Goal: Information Seeking & Learning: Learn about a topic

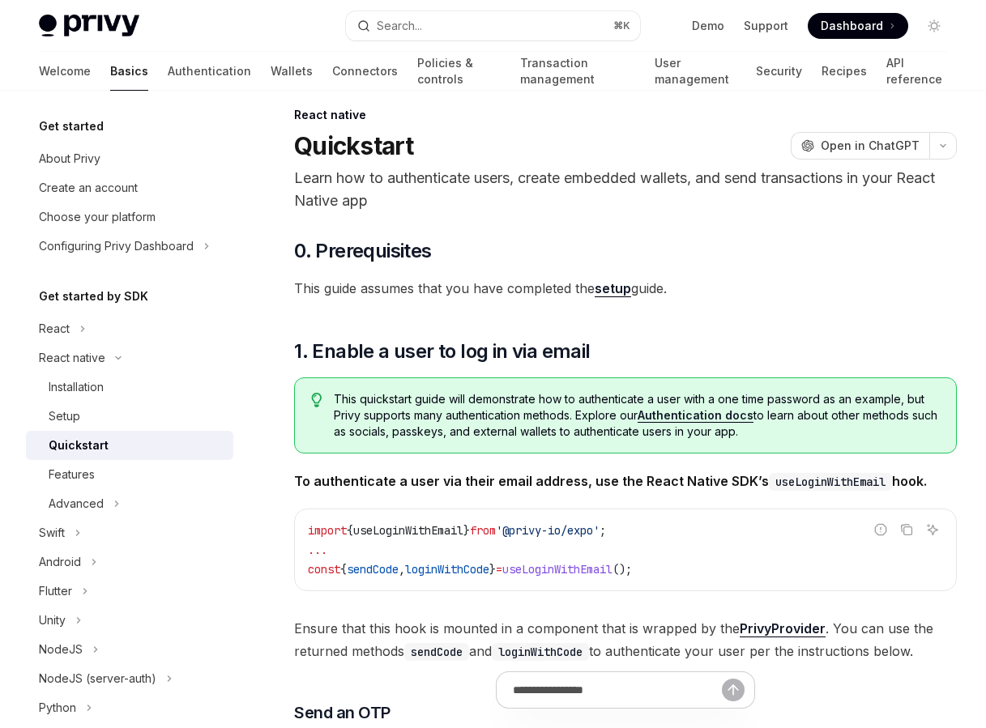
scroll to position [19, 0]
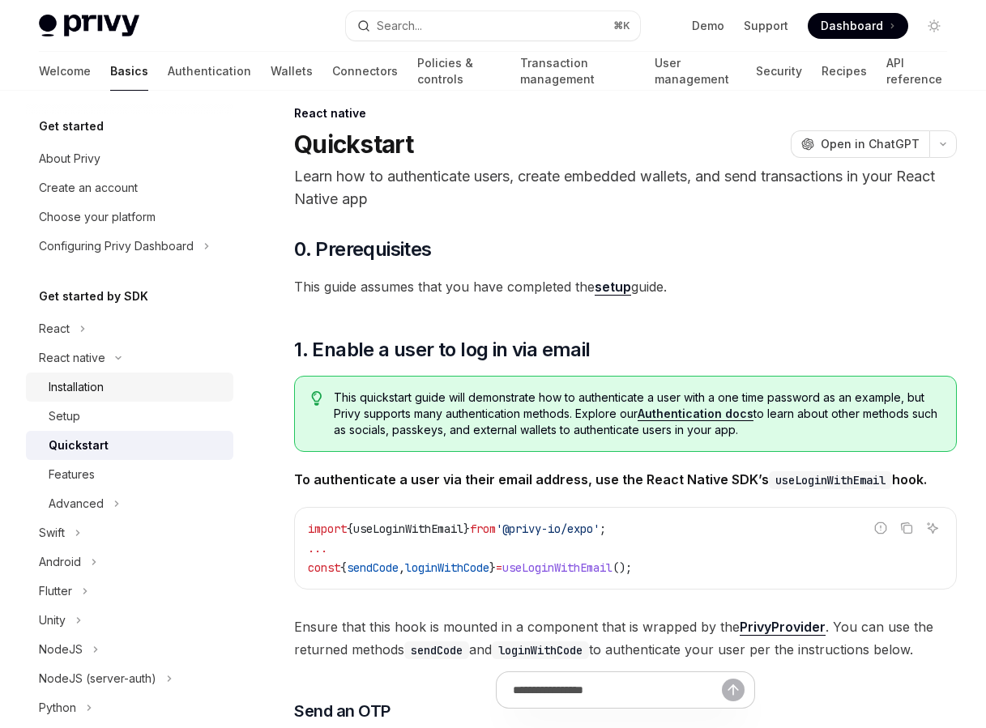
click at [108, 379] on div "Installation" at bounding box center [136, 386] width 175 height 19
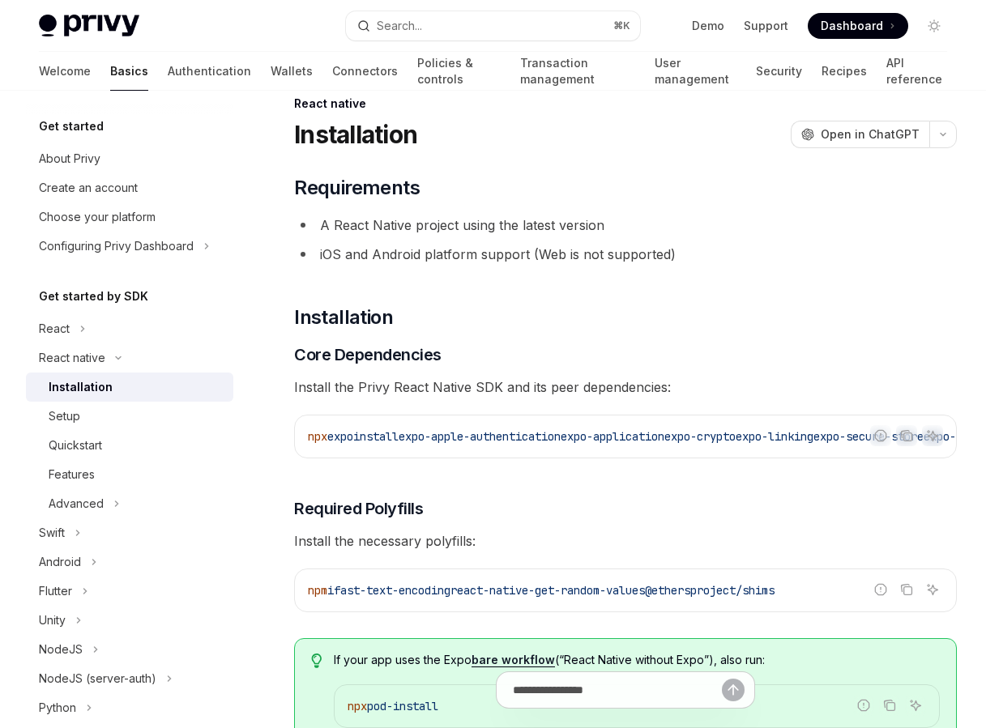
scroll to position [35, 0]
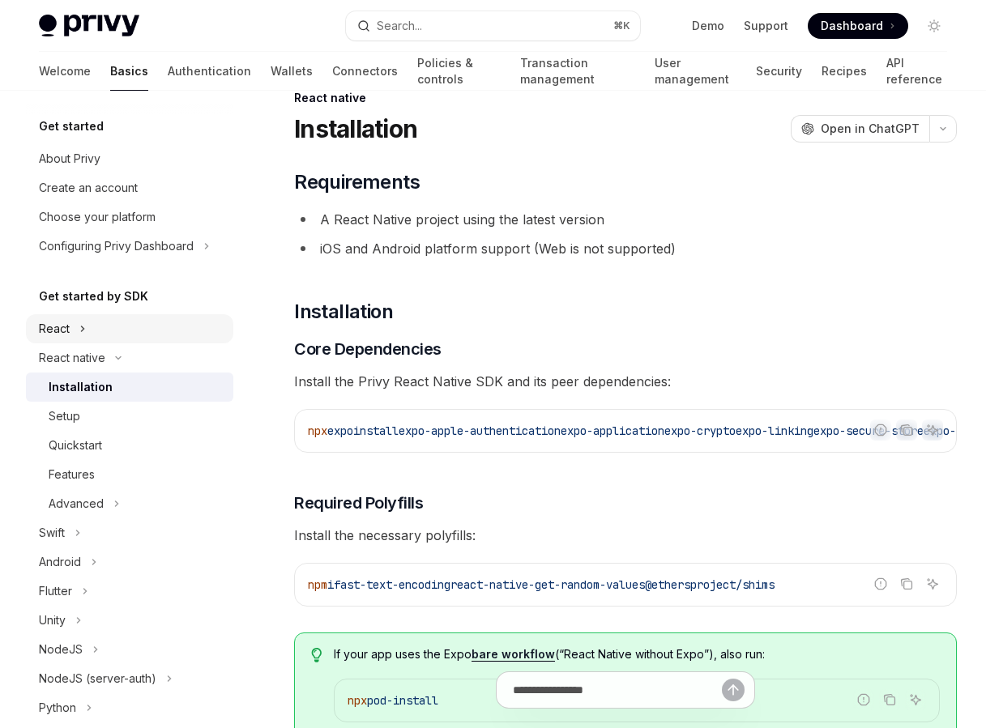
click at [109, 325] on button "React" at bounding box center [129, 328] width 207 height 29
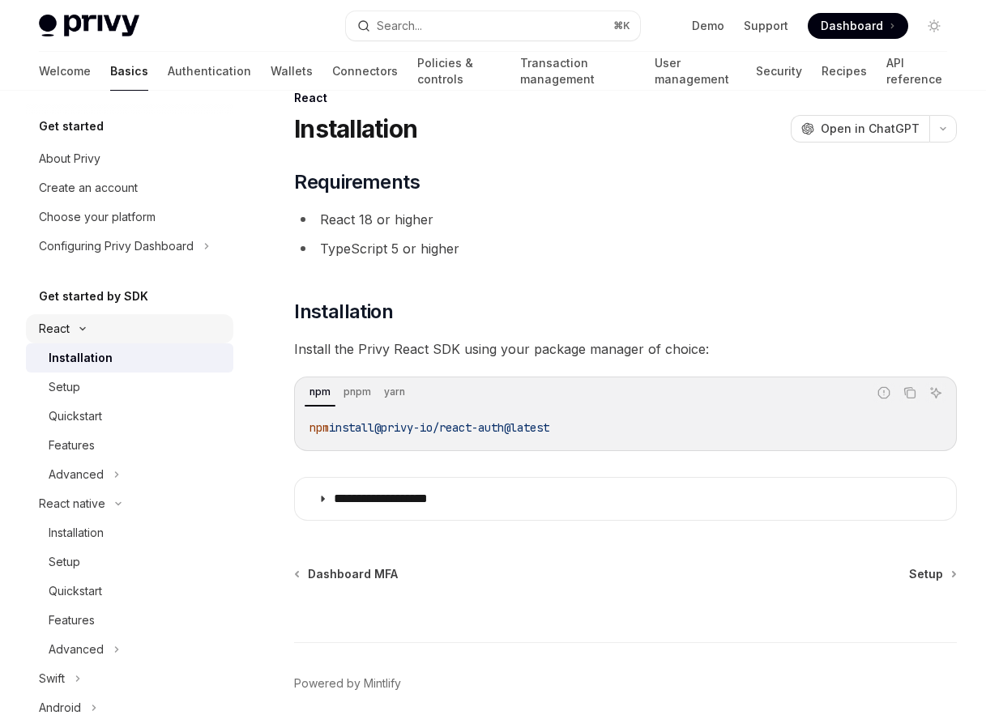
click at [109, 325] on button "React" at bounding box center [129, 328] width 207 height 29
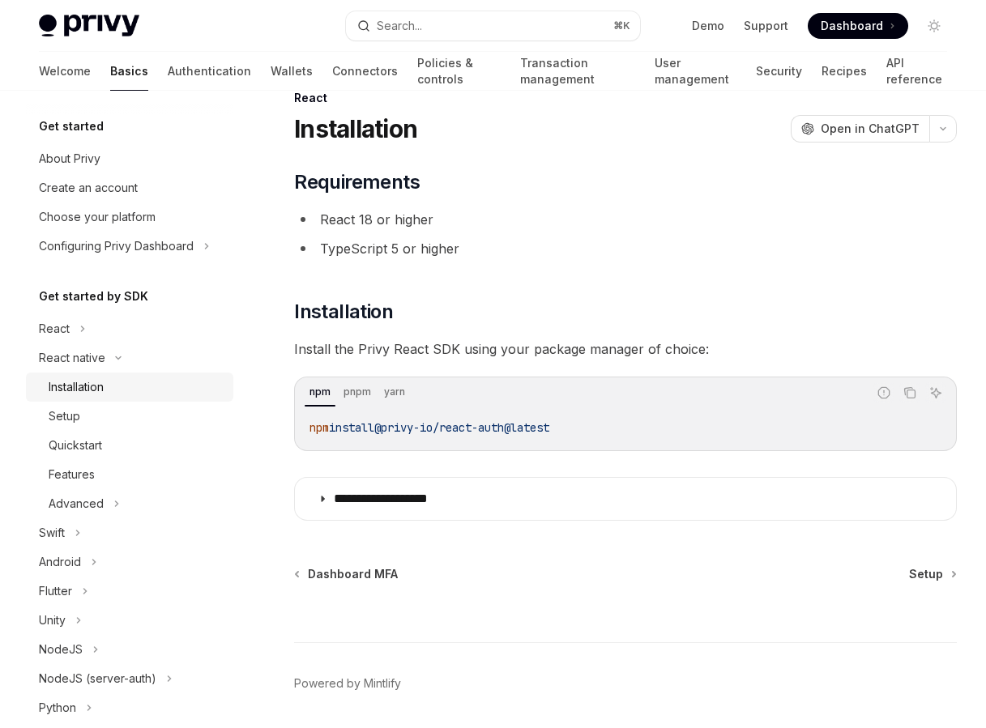
click at [114, 373] on link "Installation" at bounding box center [129, 387] width 207 height 29
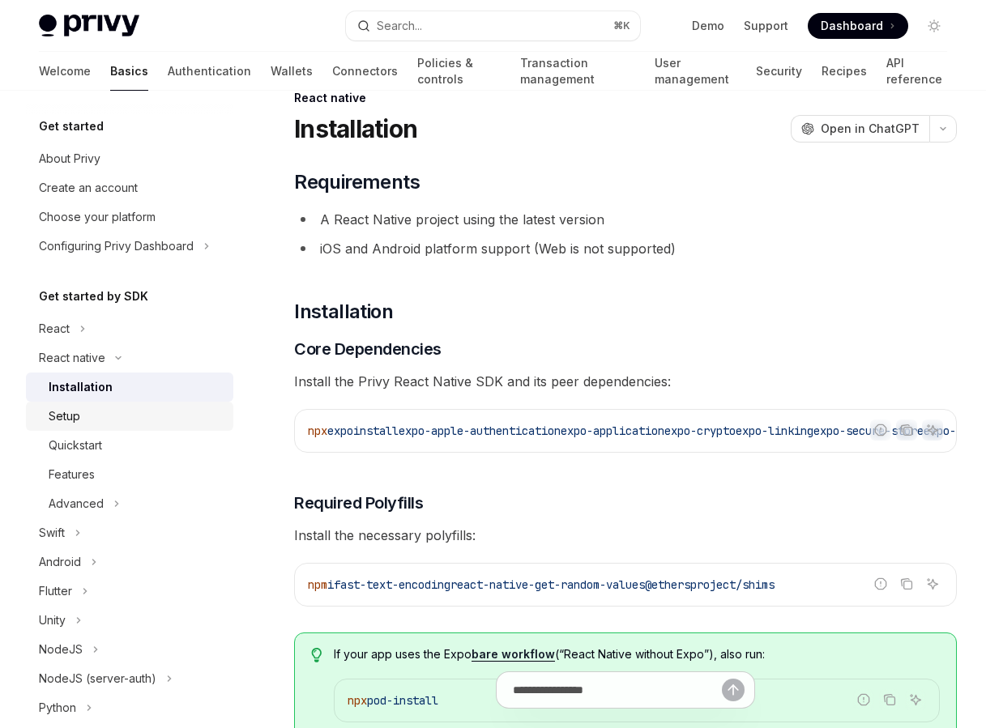
click at [119, 409] on div "Setup" at bounding box center [136, 416] width 175 height 19
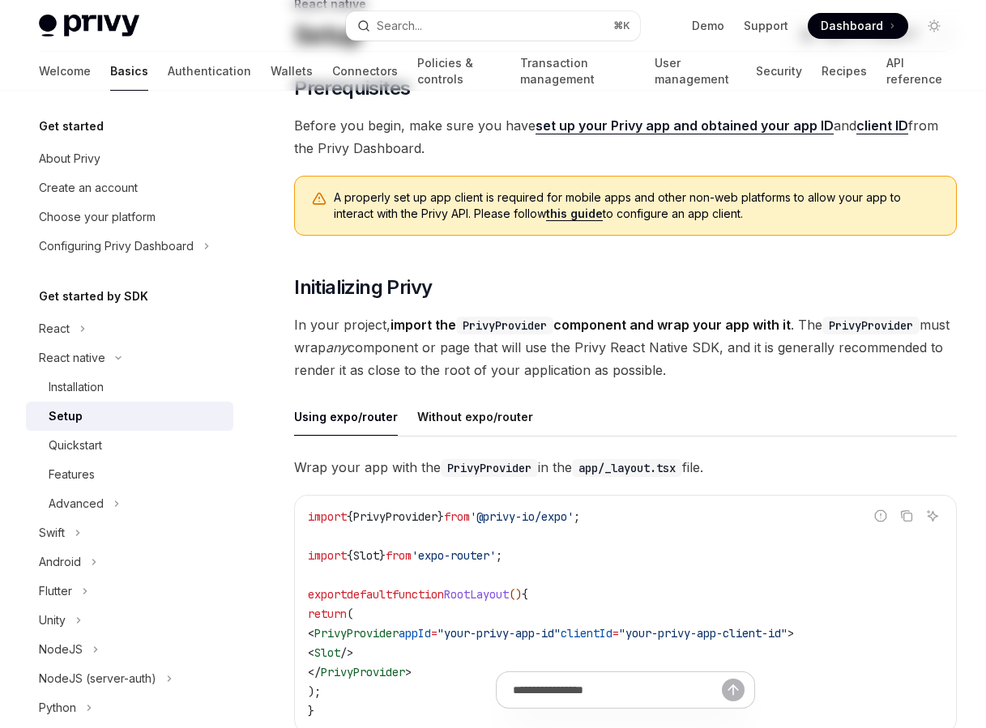
scroll to position [192, 0]
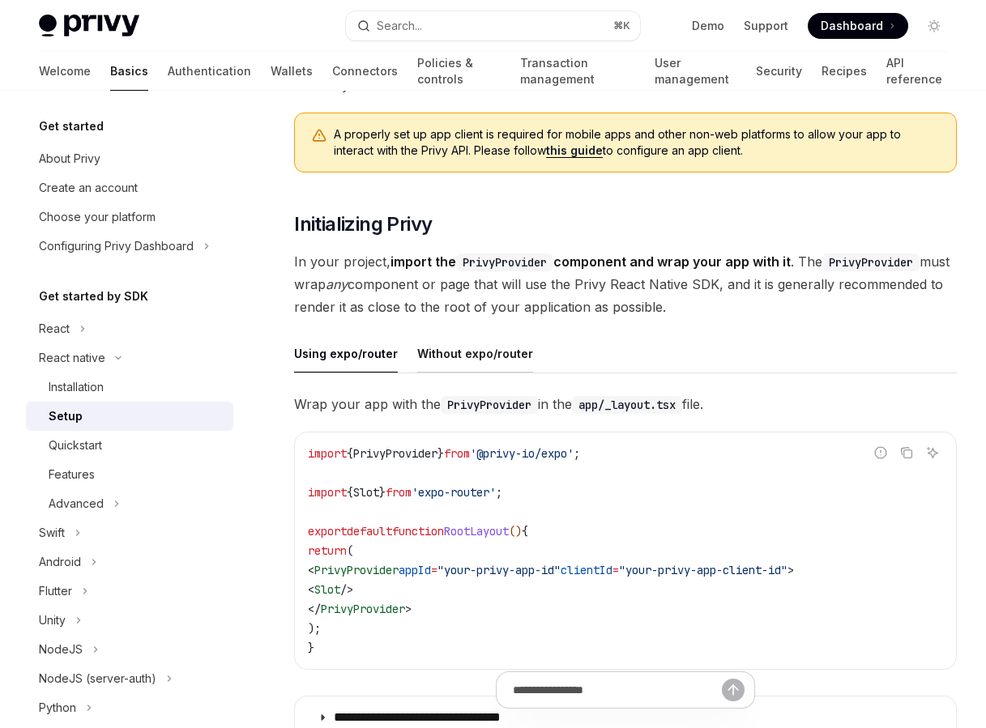
click at [471, 343] on button "Without expo/router" at bounding box center [475, 353] width 116 height 38
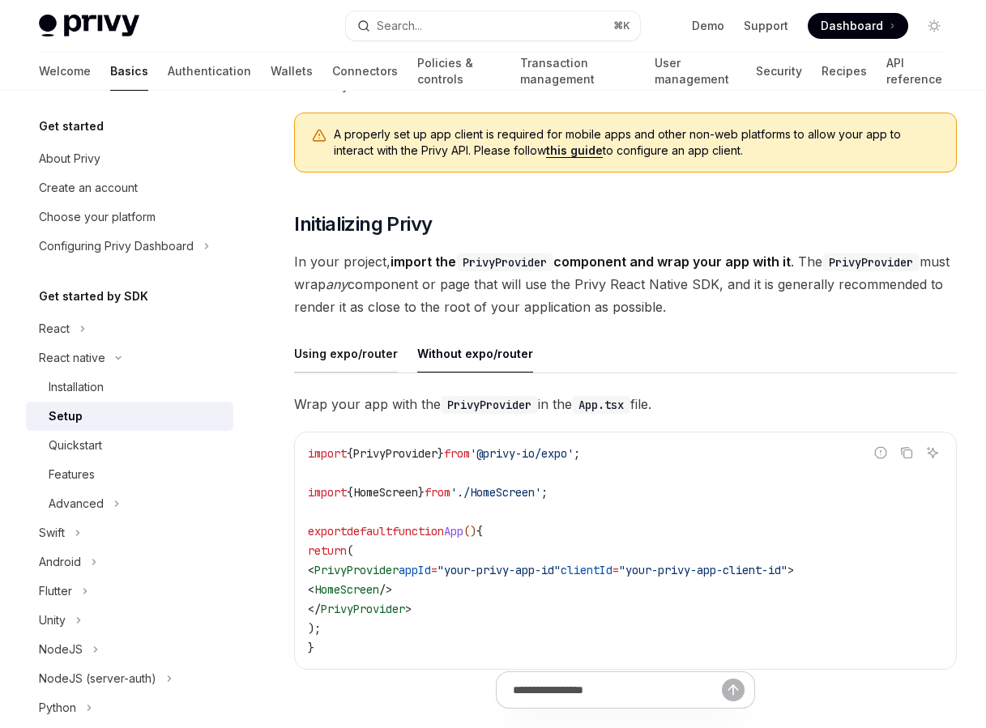
click at [378, 356] on button "Using expo/router" at bounding box center [346, 353] width 104 height 38
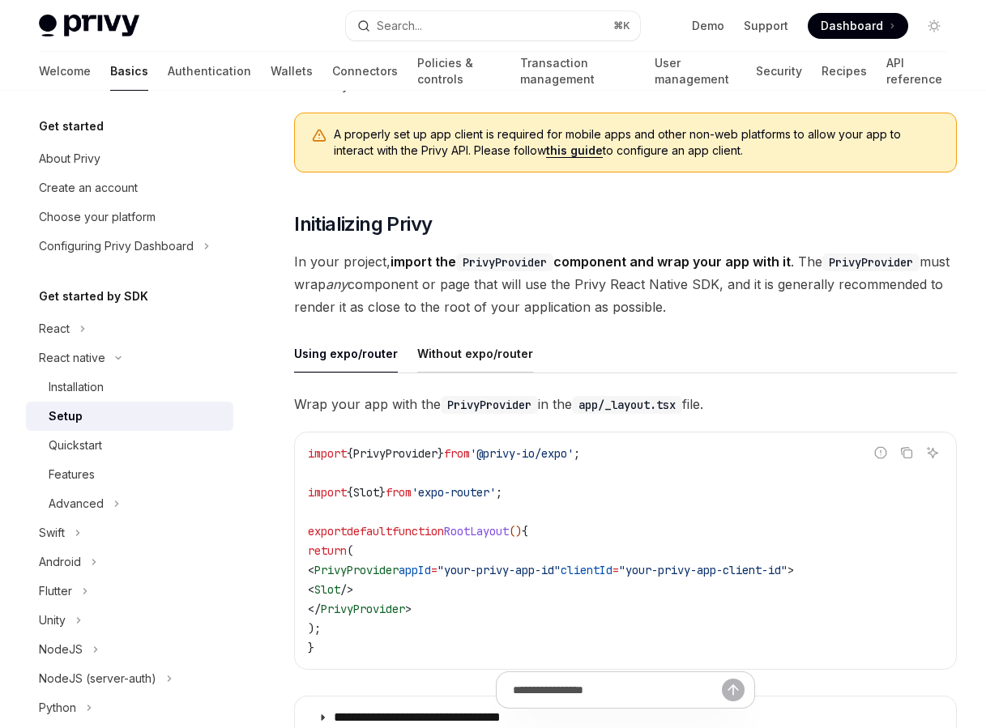
click at [454, 357] on button "Without expo/router" at bounding box center [475, 353] width 116 height 38
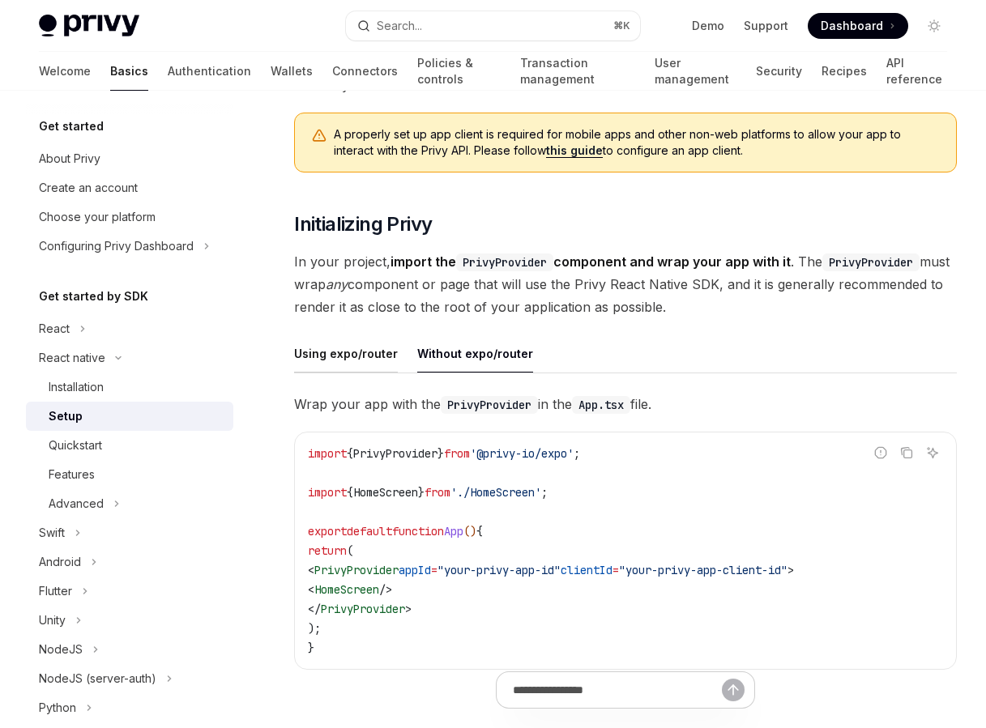
click at [369, 352] on button "Using expo/router" at bounding box center [346, 353] width 104 height 38
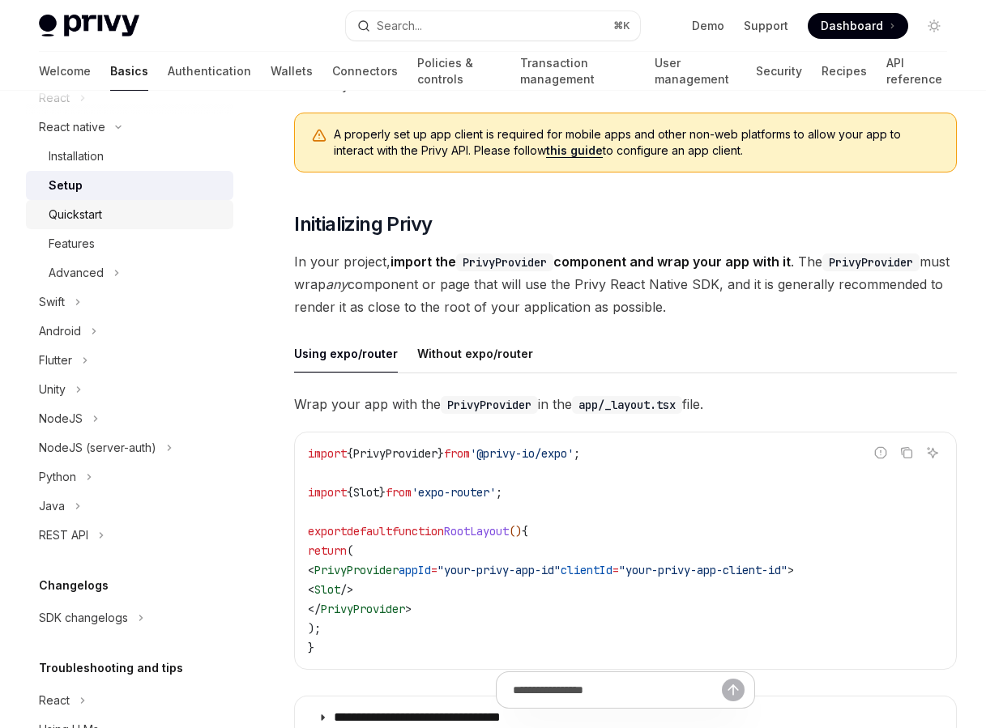
scroll to position [232, 0]
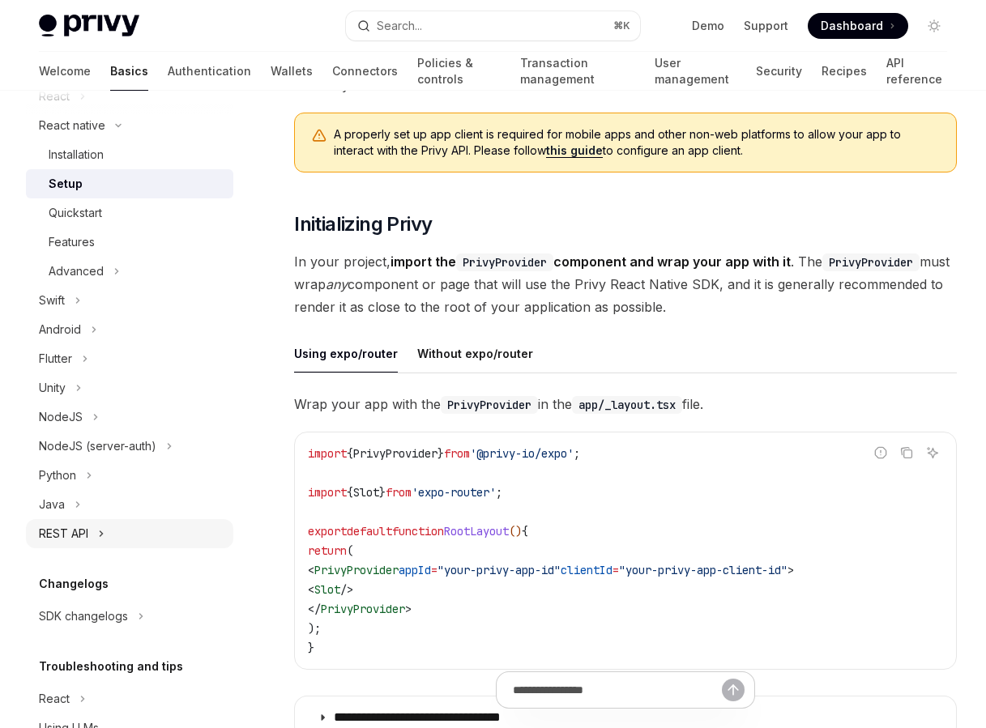
click at [110, 526] on button "REST API" at bounding box center [129, 533] width 207 height 29
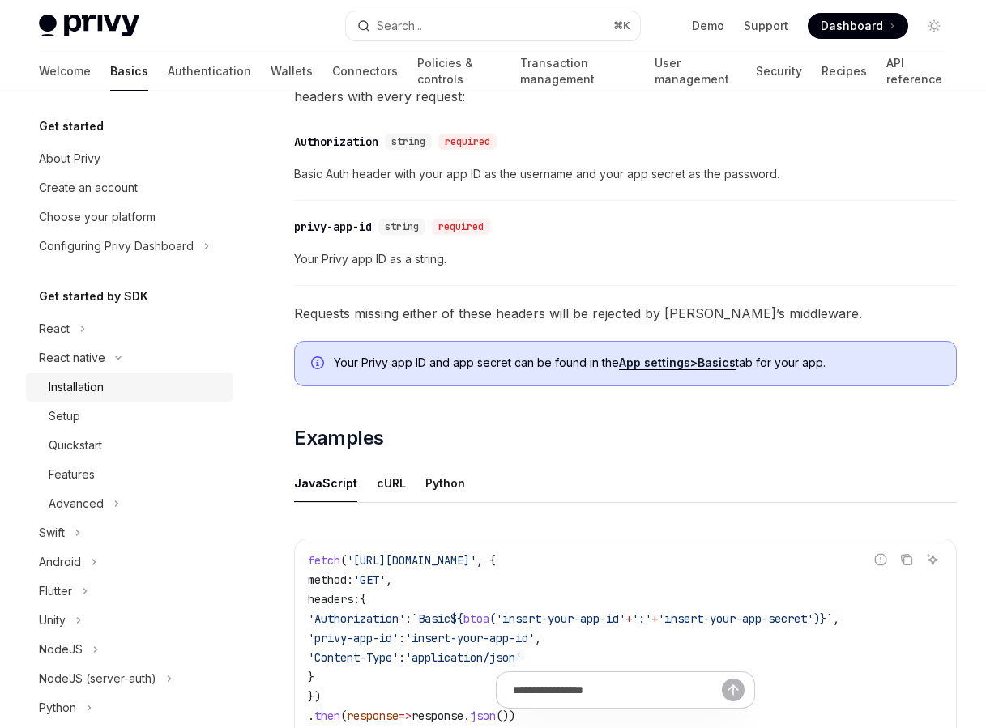
click at [124, 385] on div "Installation" at bounding box center [136, 386] width 175 height 19
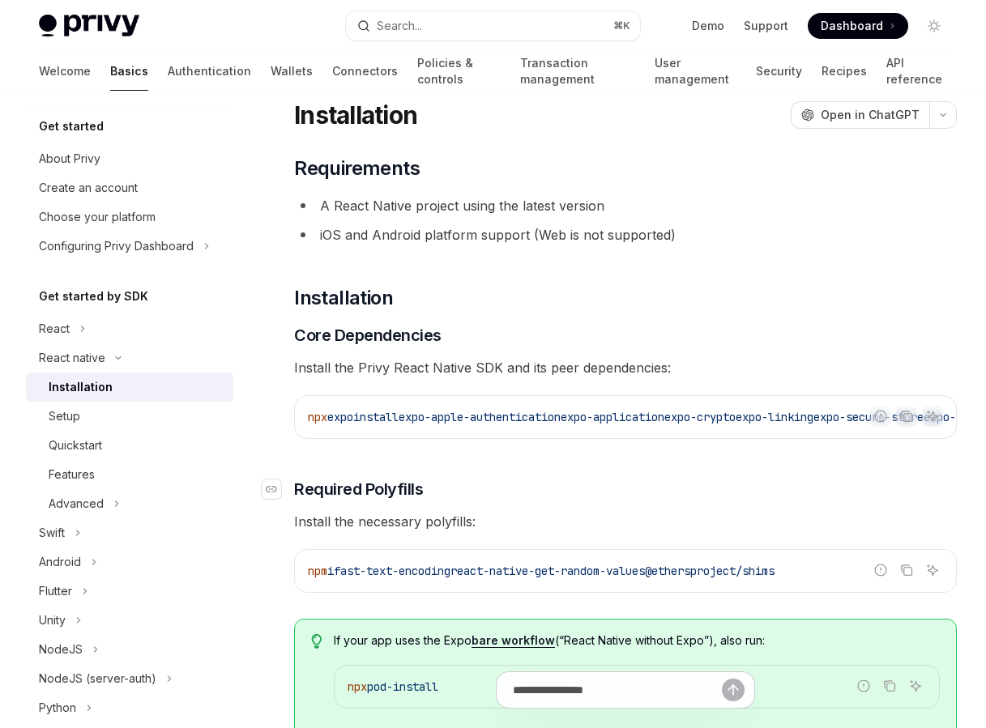
scroll to position [50, 0]
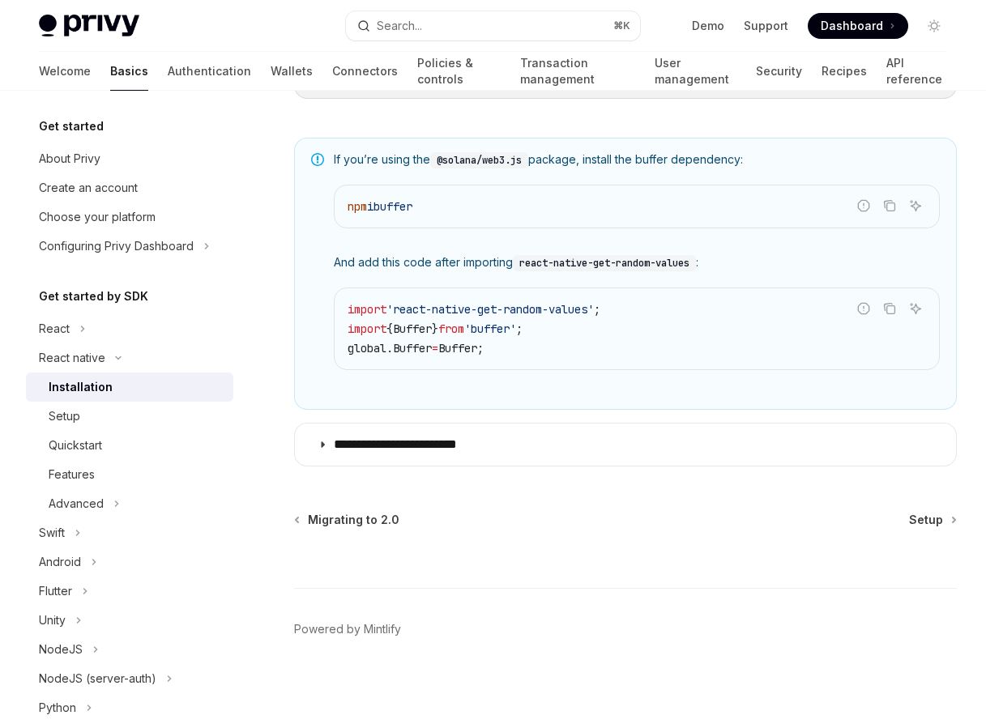
scroll to position [1203, 0]
click at [146, 411] on div "Setup" at bounding box center [136, 416] width 175 height 19
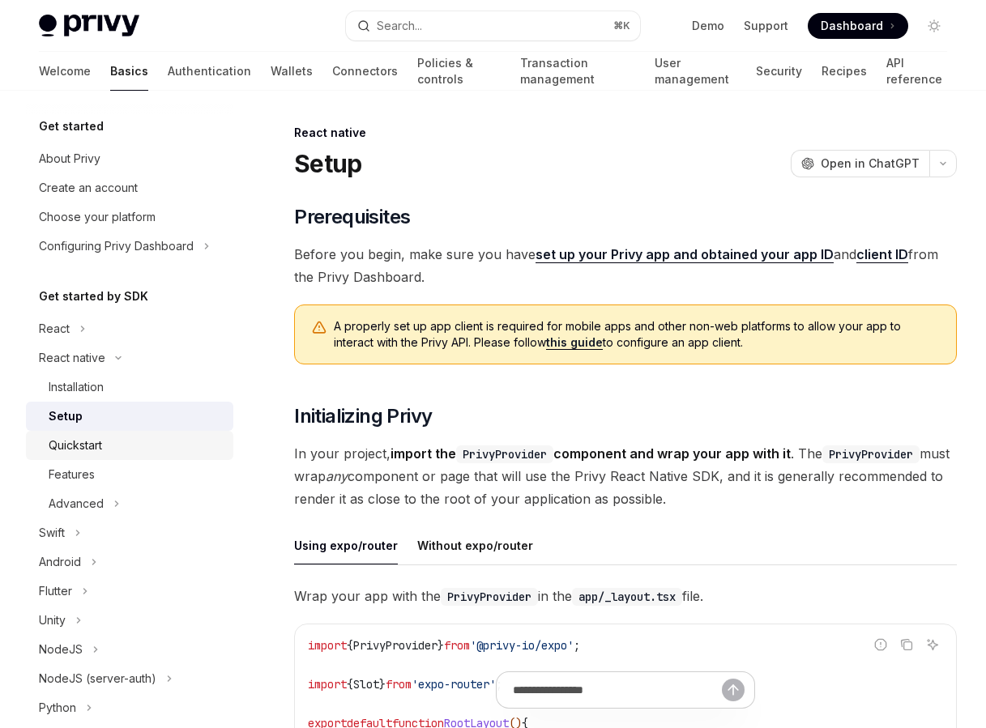
click at [151, 432] on link "Quickstart" at bounding box center [129, 445] width 207 height 29
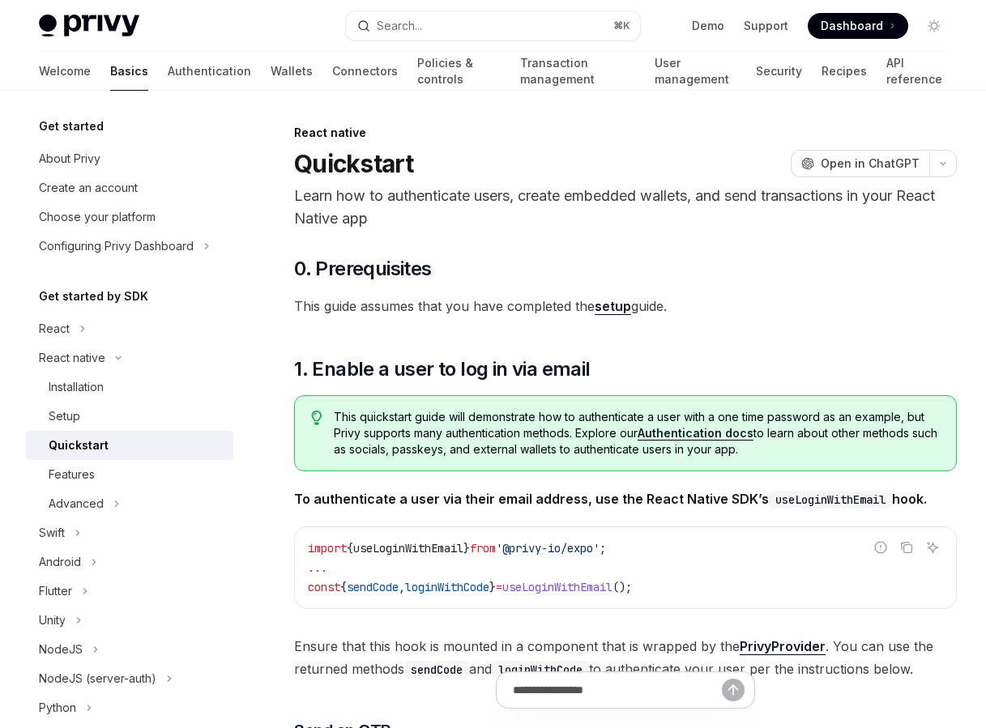
click at [151, 458] on link "Quickstart" at bounding box center [129, 445] width 207 height 29
click at [147, 479] on div "Features" at bounding box center [136, 474] width 175 height 19
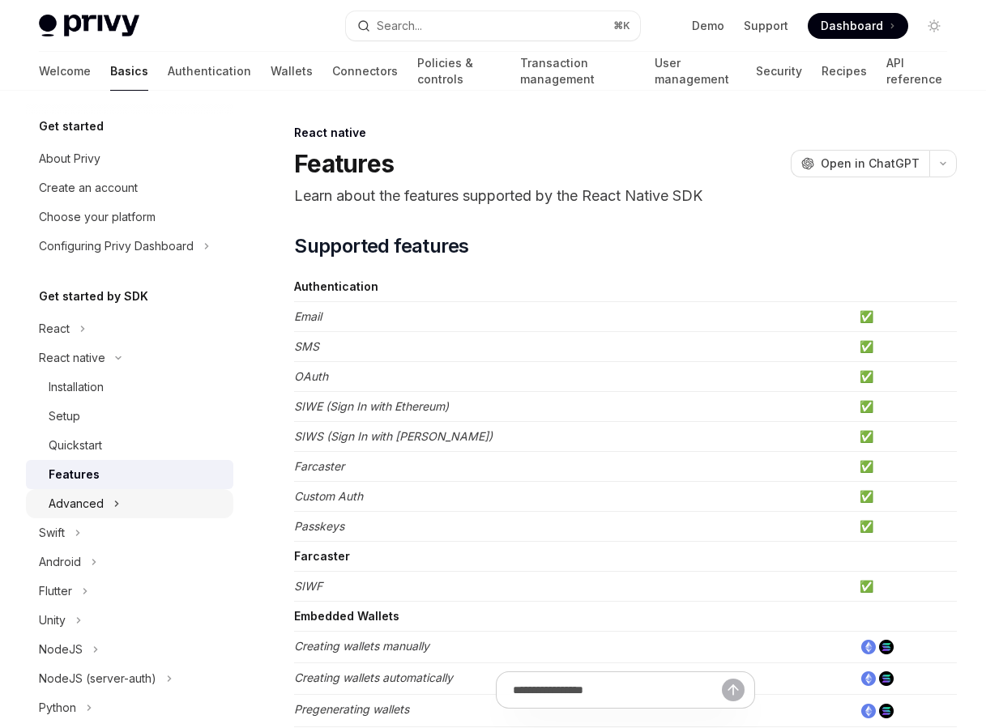
click at [153, 502] on button "Advanced" at bounding box center [129, 503] width 207 height 29
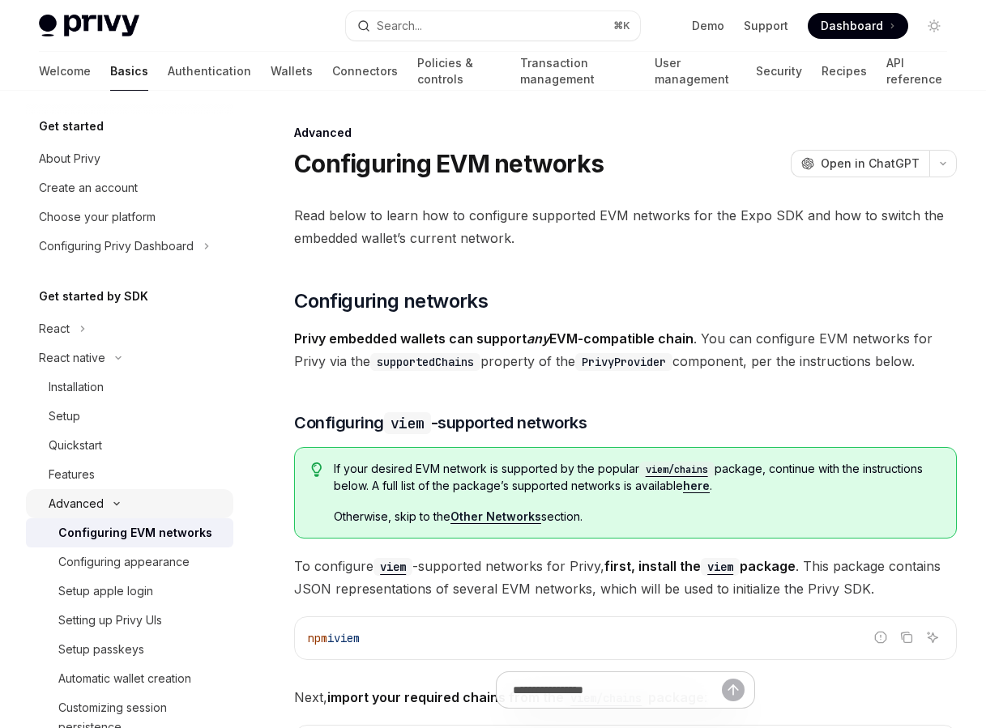
click at [153, 502] on button "Advanced" at bounding box center [129, 503] width 207 height 29
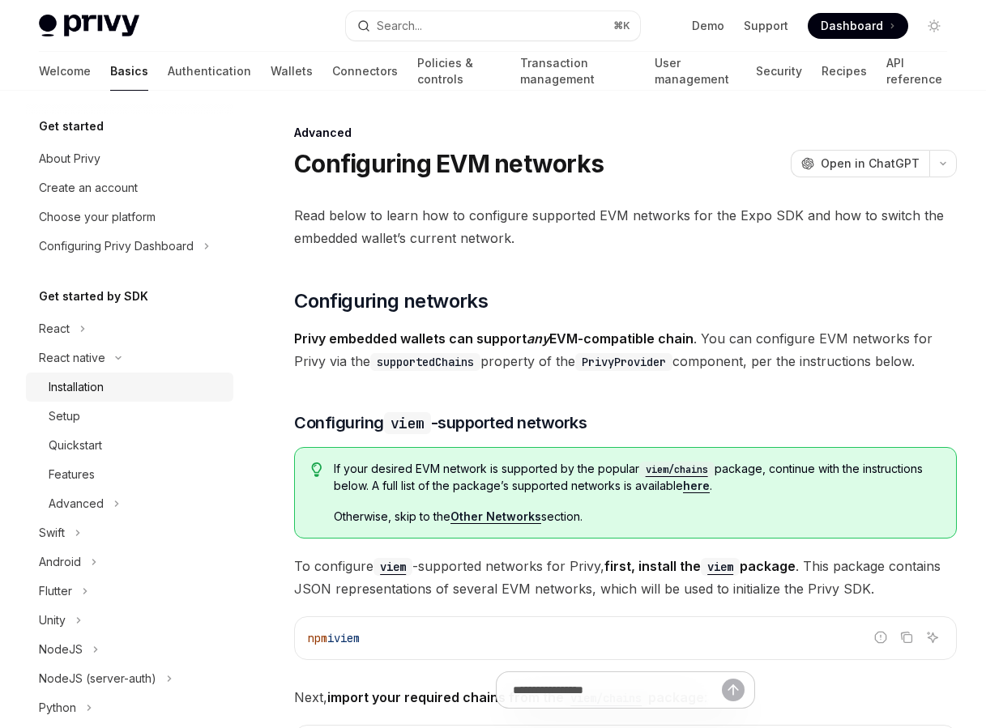
click at [137, 377] on div "Installation" at bounding box center [136, 386] width 175 height 19
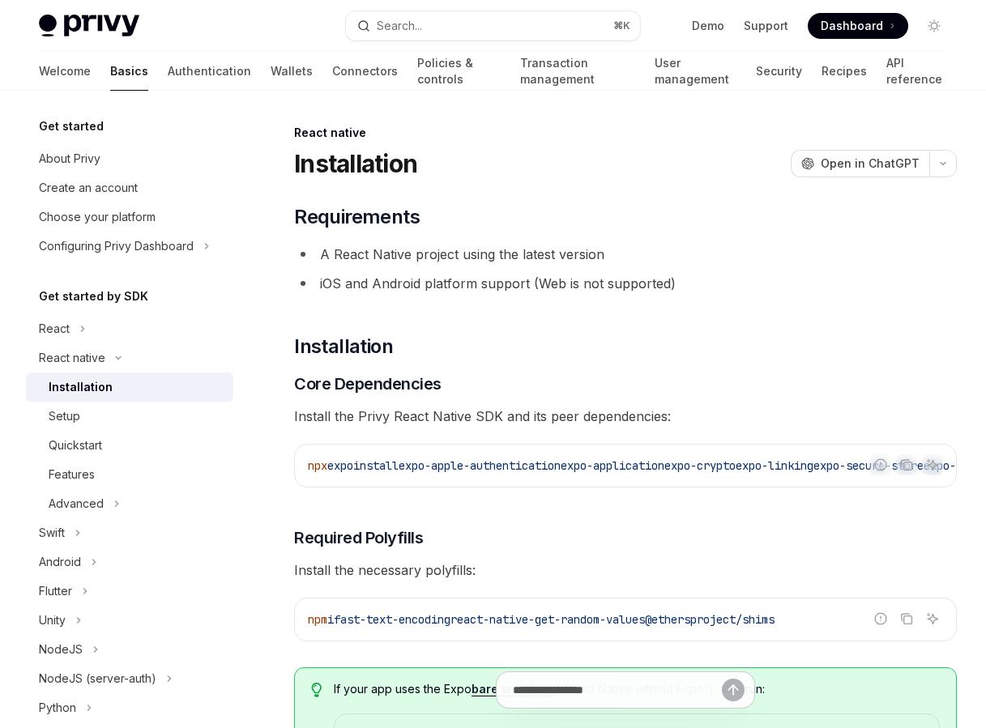
type textarea "*"
